Goal: Task Accomplishment & Management: Use online tool/utility

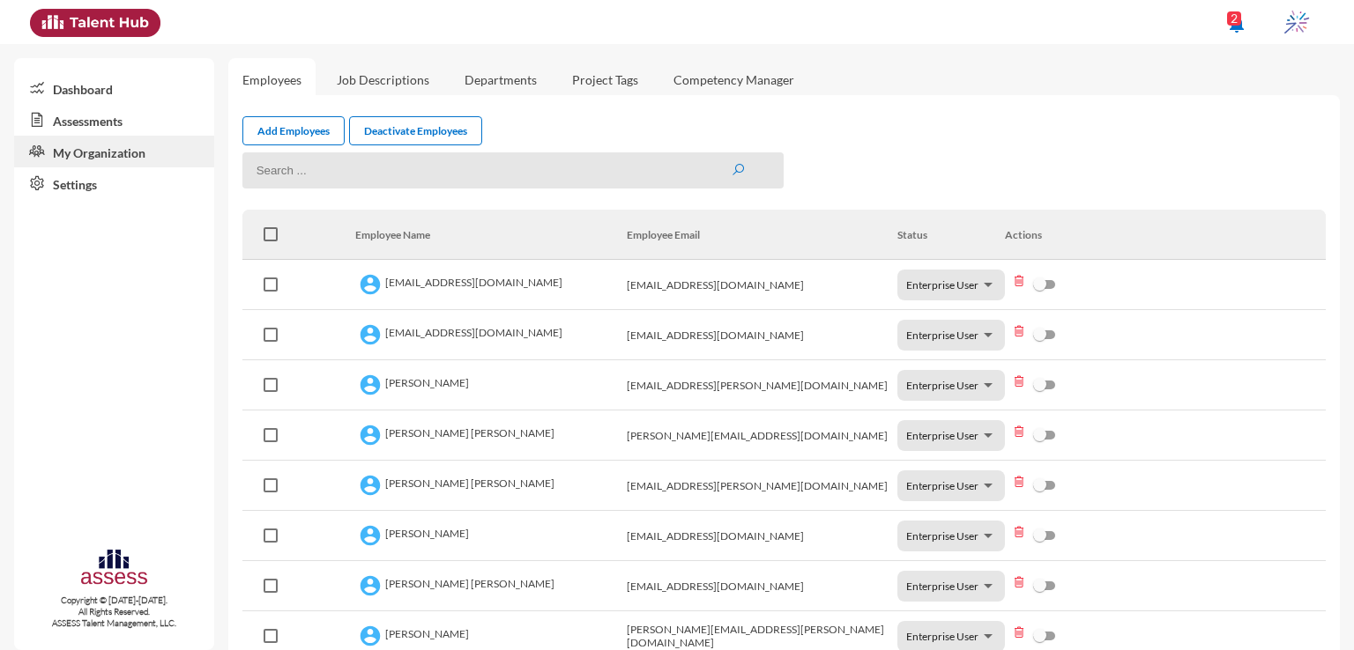
click at [99, 119] on link "Assessments" at bounding box center [114, 120] width 200 height 32
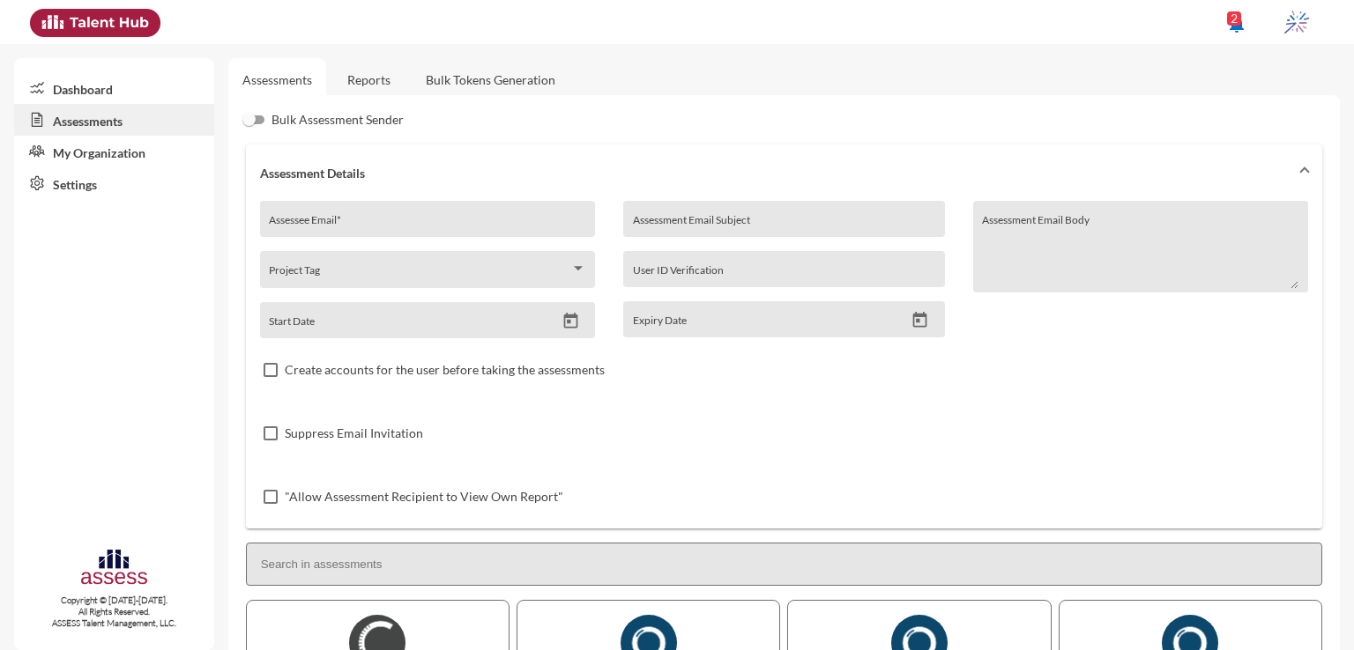
click at [366, 81] on link "Reports" at bounding box center [368, 79] width 71 height 43
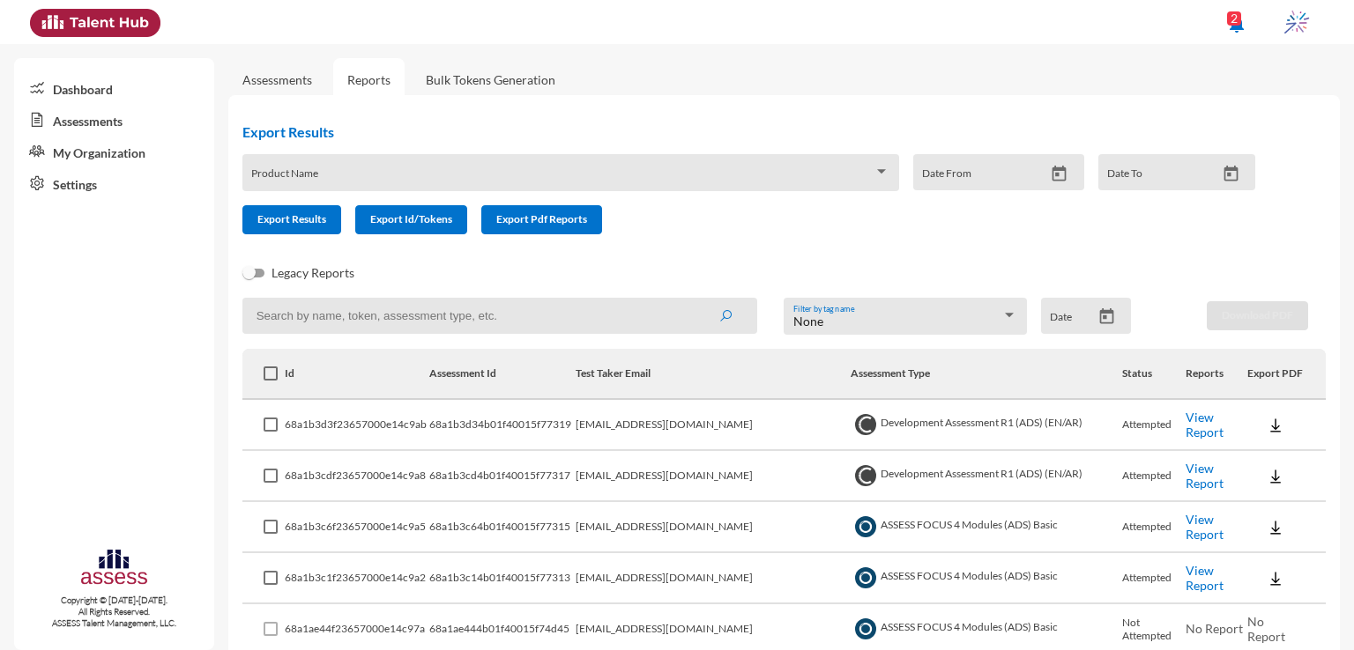
click at [564, 311] on input at bounding box center [499, 316] width 515 height 36
paste input "nadm32798@gmail.com"
type input "nadm32798@gmail.com"
click at [697, 300] on button "submit" at bounding box center [725, 316] width 56 height 32
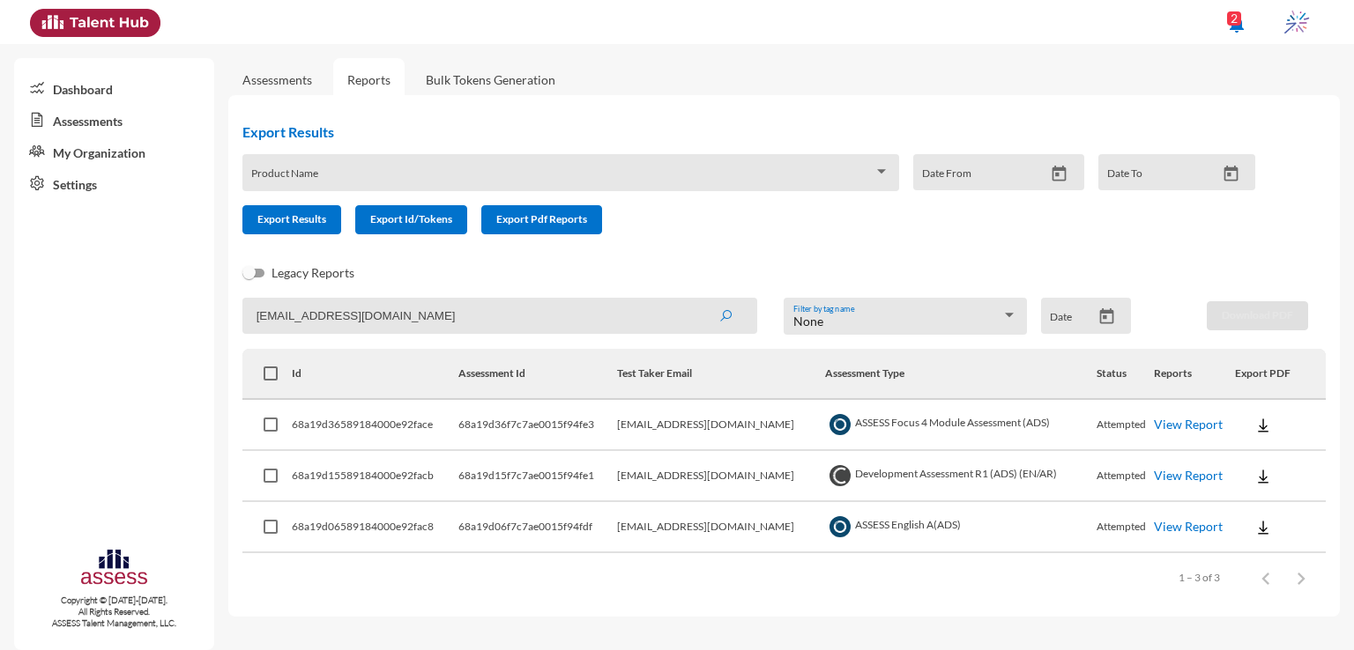
click at [1168, 428] on link "View Report" at bounding box center [1188, 424] width 69 height 15
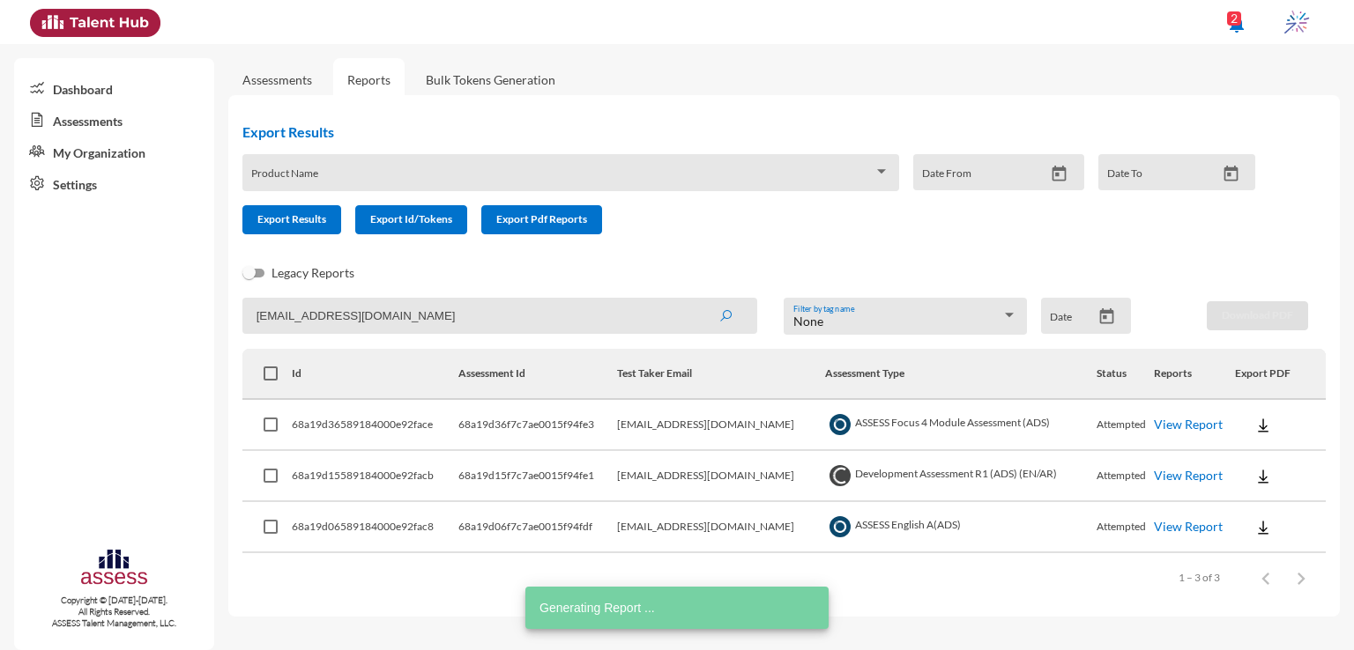
click at [1174, 472] on link "View Report" at bounding box center [1188, 475] width 69 height 15
click at [1183, 528] on link "View Report" at bounding box center [1188, 526] width 69 height 15
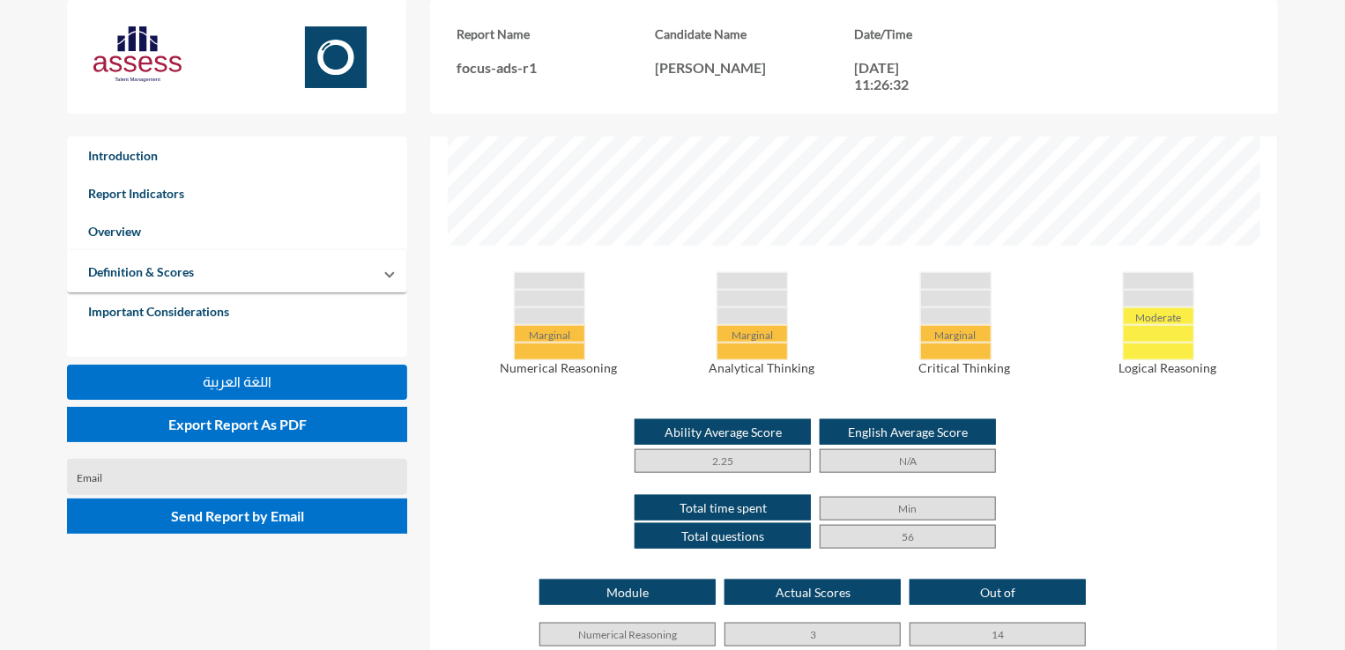
scroll to position [780, 0]
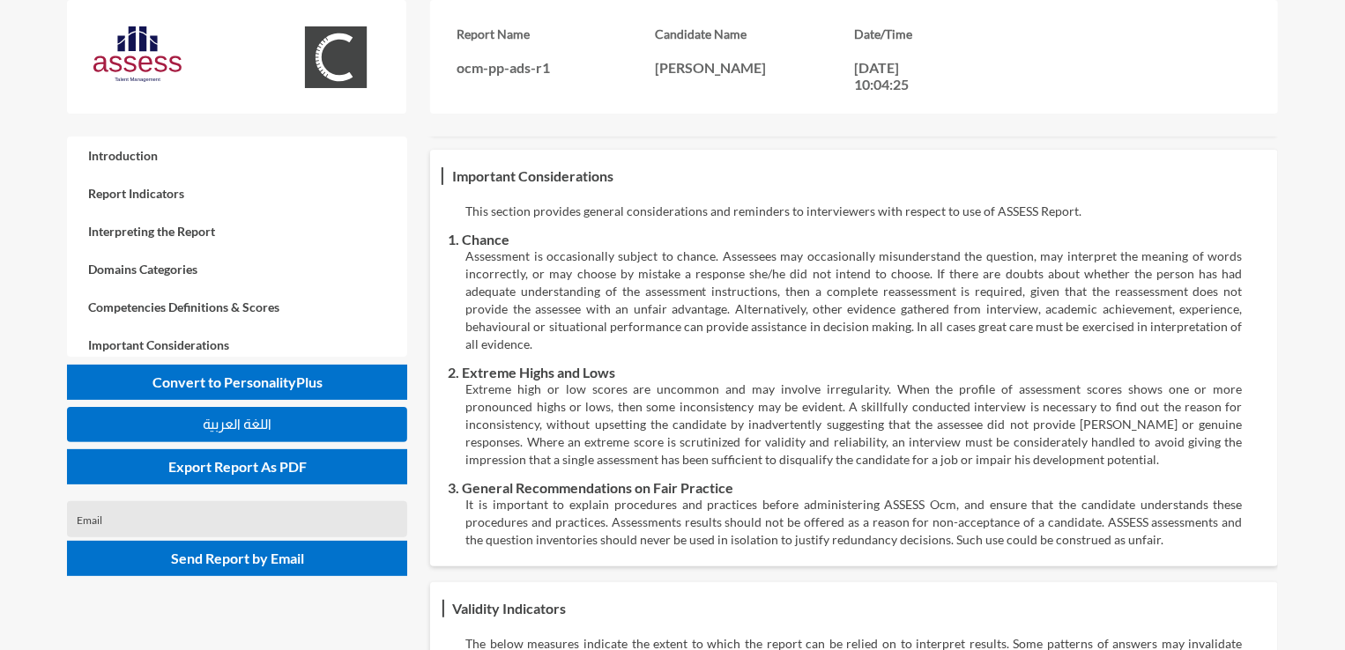
scroll to position [3606, 0]
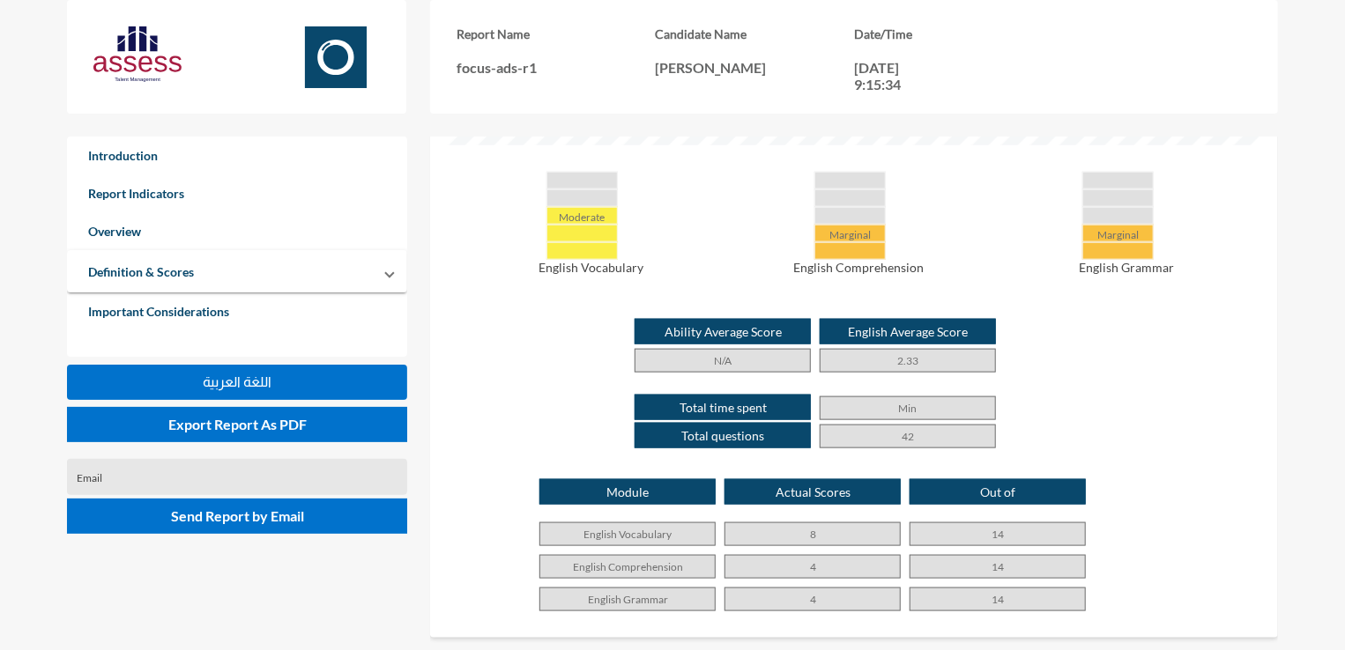
scroll to position [869, 0]
